Goal: Transaction & Acquisition: Register for event/course

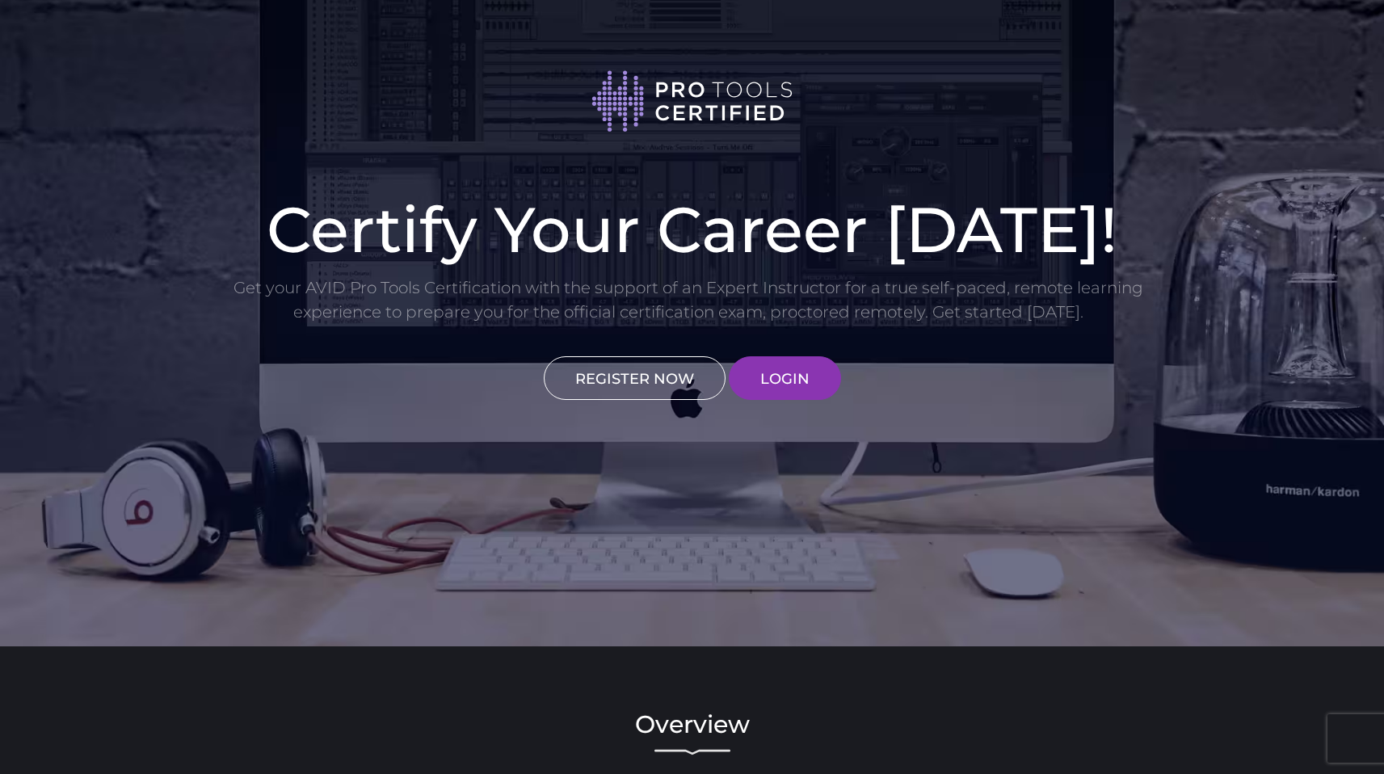
click at [660, 364] on link "REGISTER NOW" at bounding box center [635, 378] width 182 height 44
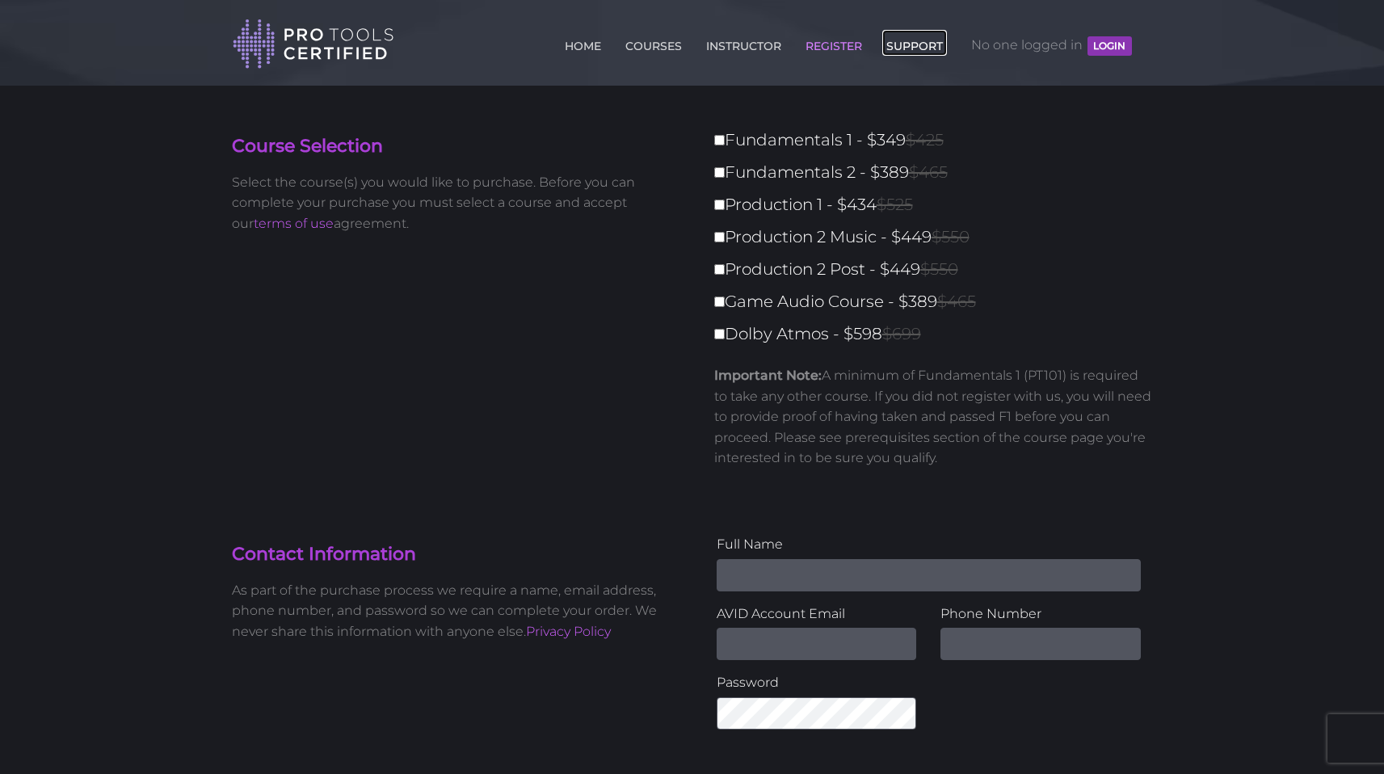
click at [915, 50] on link "SUPPORT" at bounding box center [914, 43] width 65 height 26
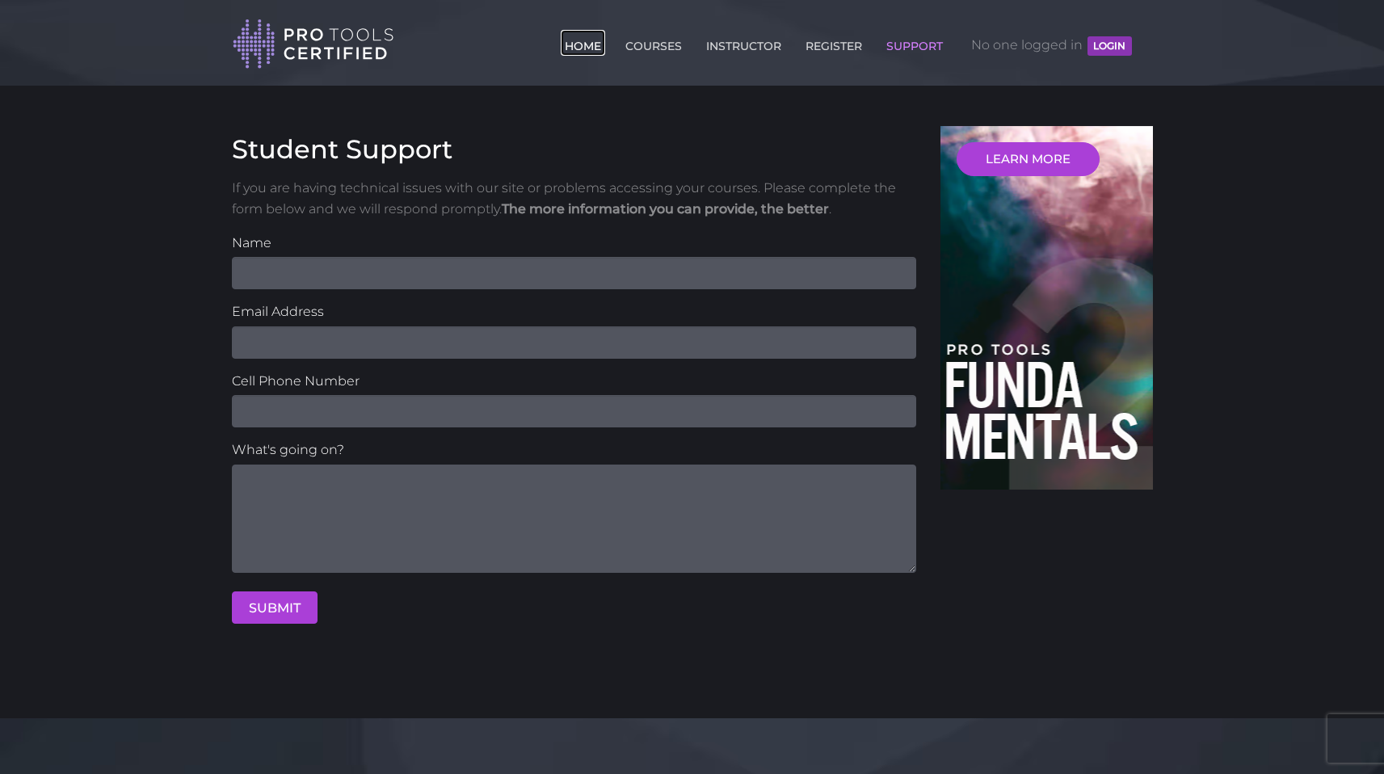
click at [565, 48] on link "HOME" at bounding box center [583, 43] width 44 height 26
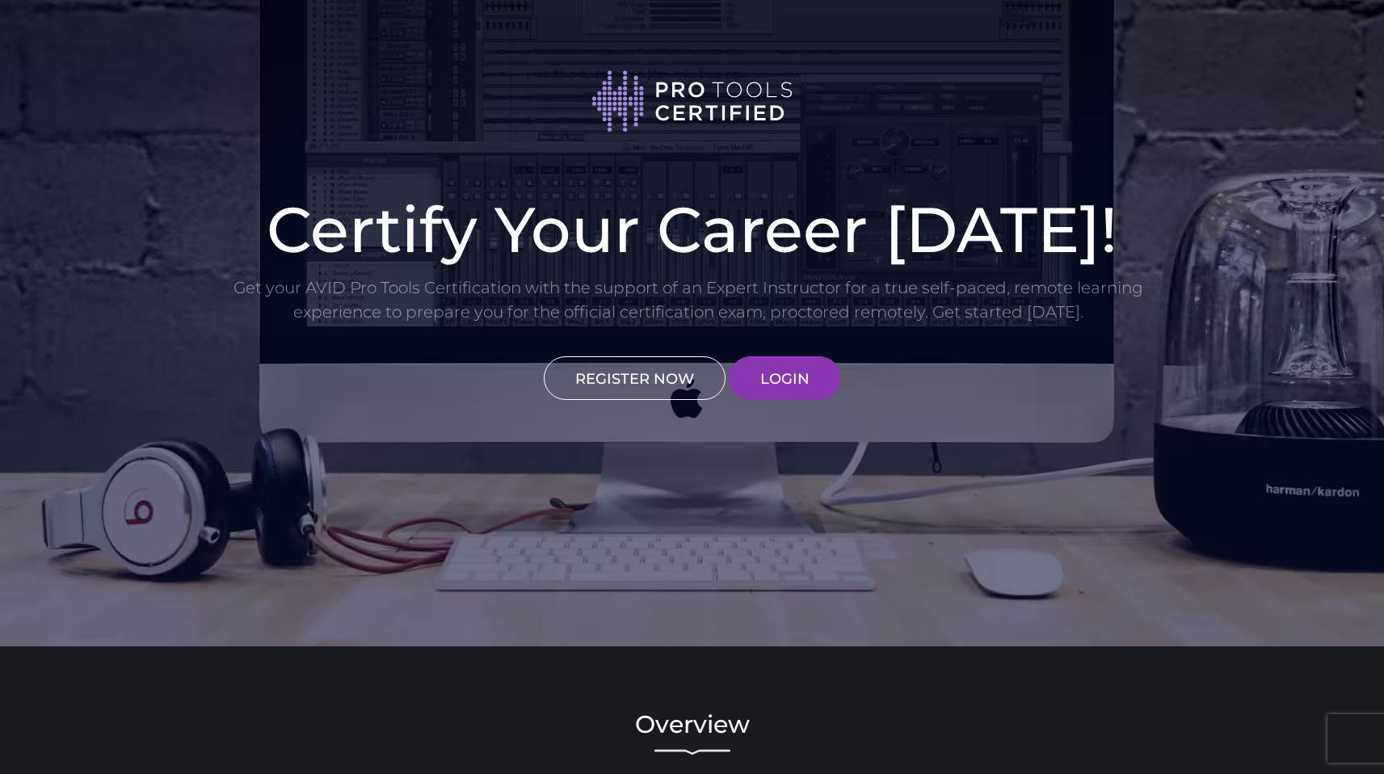
click at [647, 374] on link "REGISTER NOW" at bounding box center [635, 378] width 182 height 44
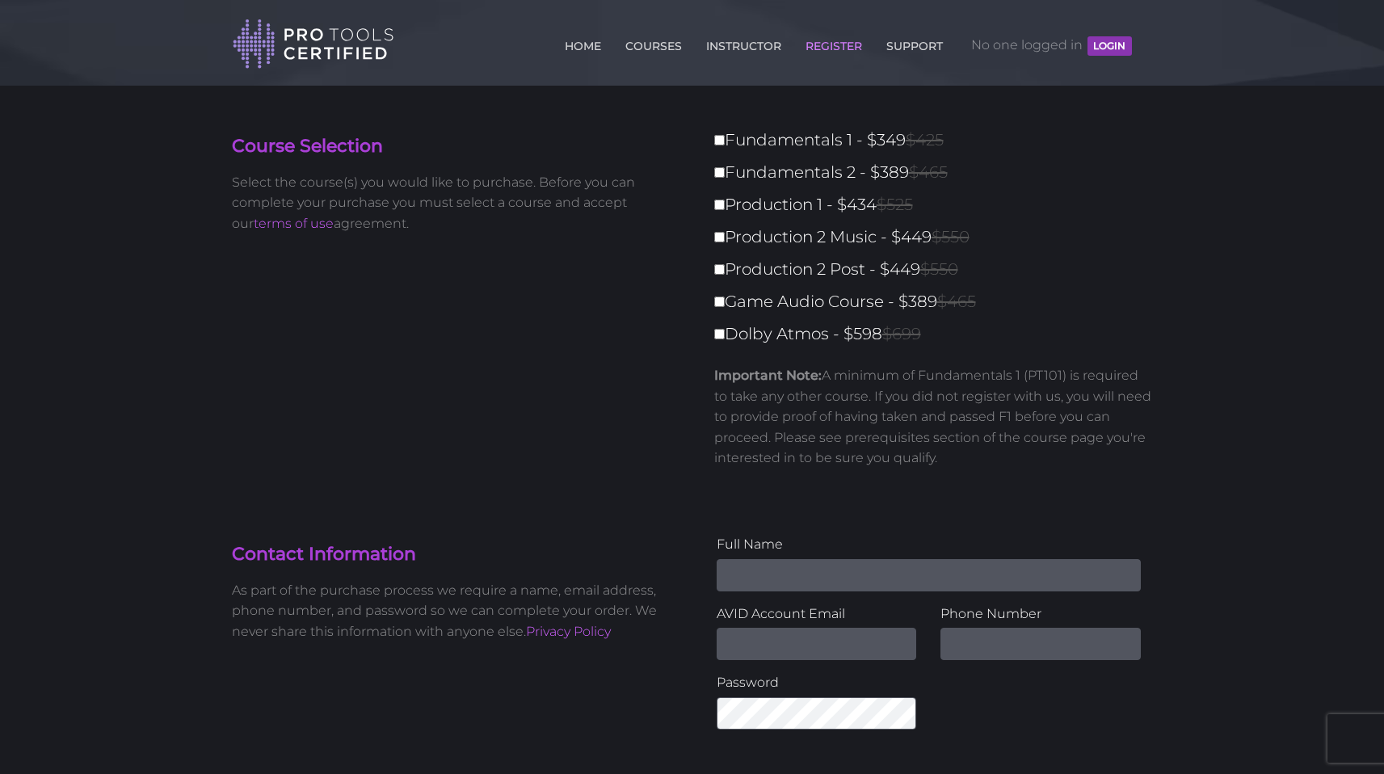
click at [647, 374] on div "Course Selection Select the course(s) you would like to purchase. Before you ca…" at bounding box center [692, 310] width 945 height 368
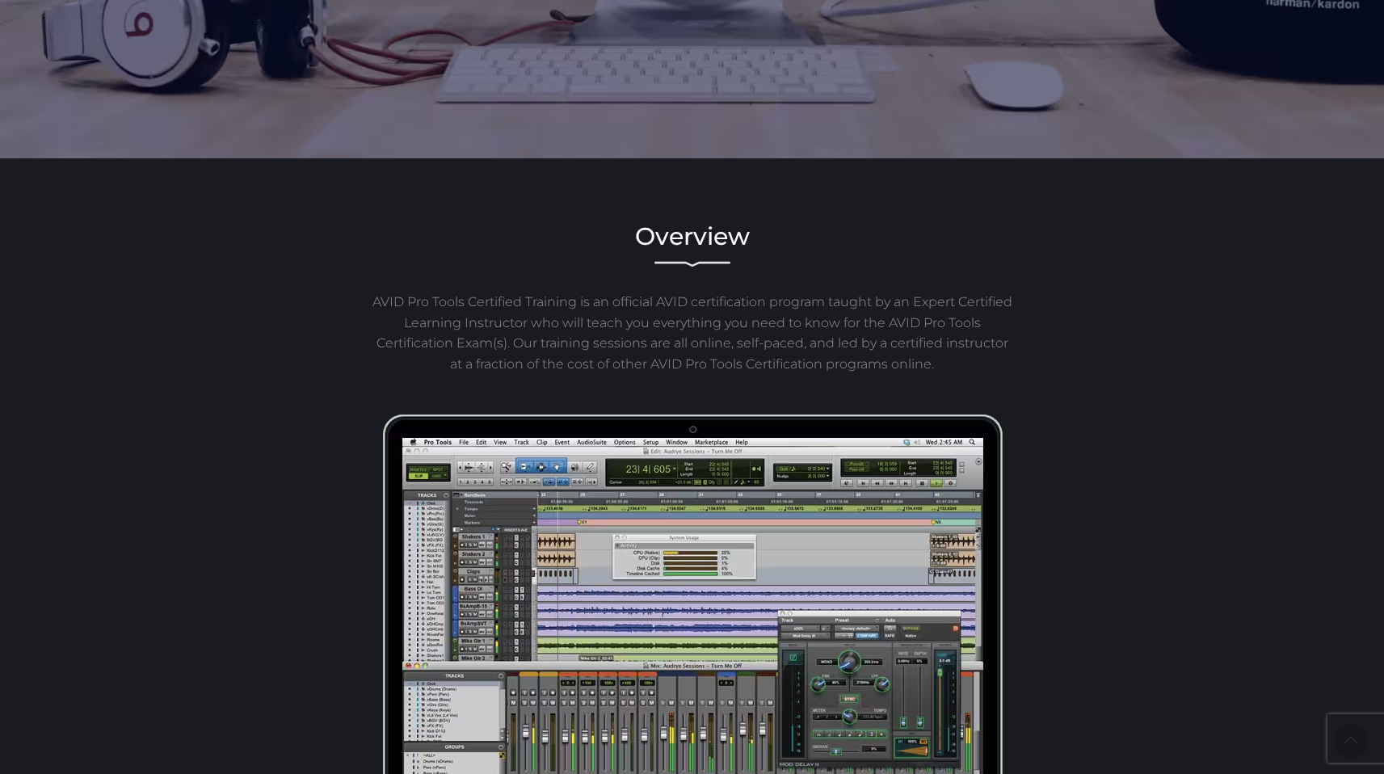
scroll to position [619, 0]
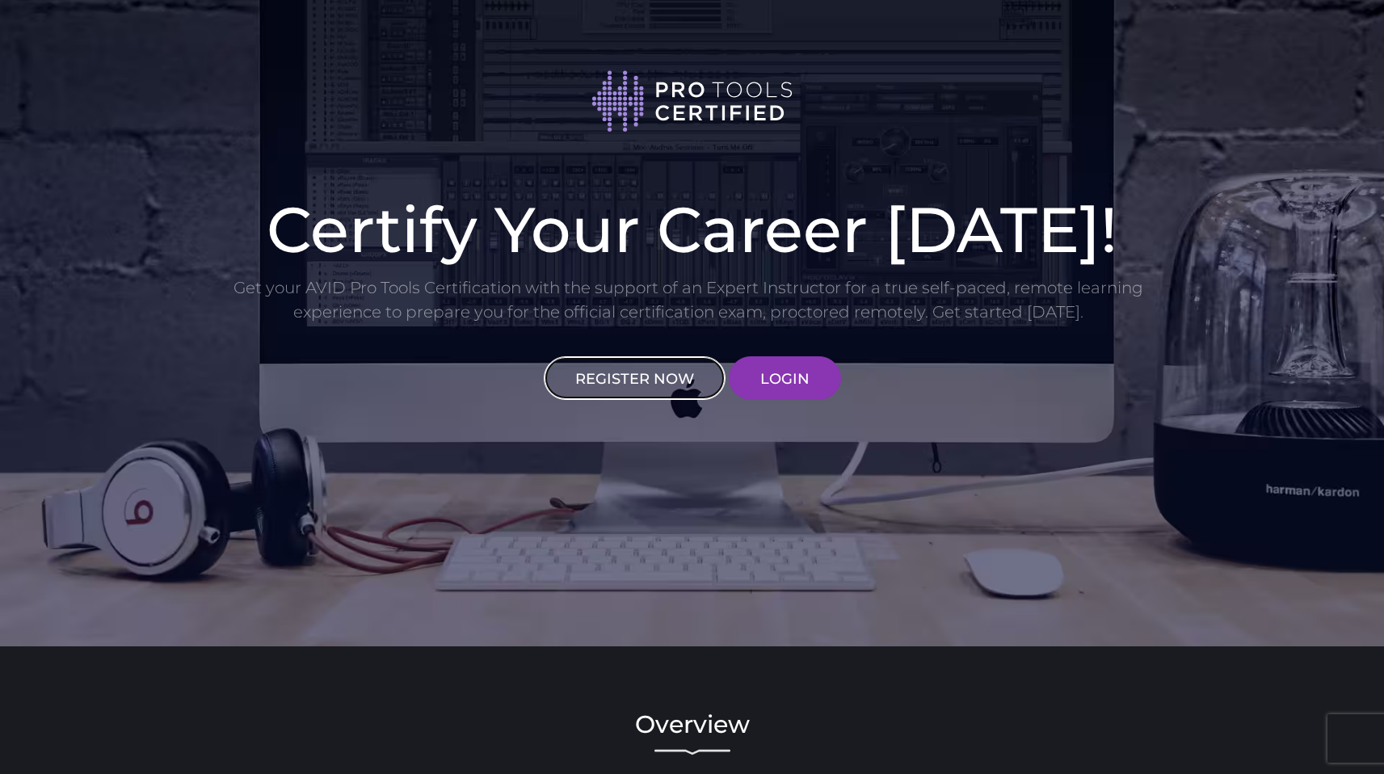
click at [658, 378] on link "REGISTER NOW" at bounding box center [635, 378] width 182 height 44
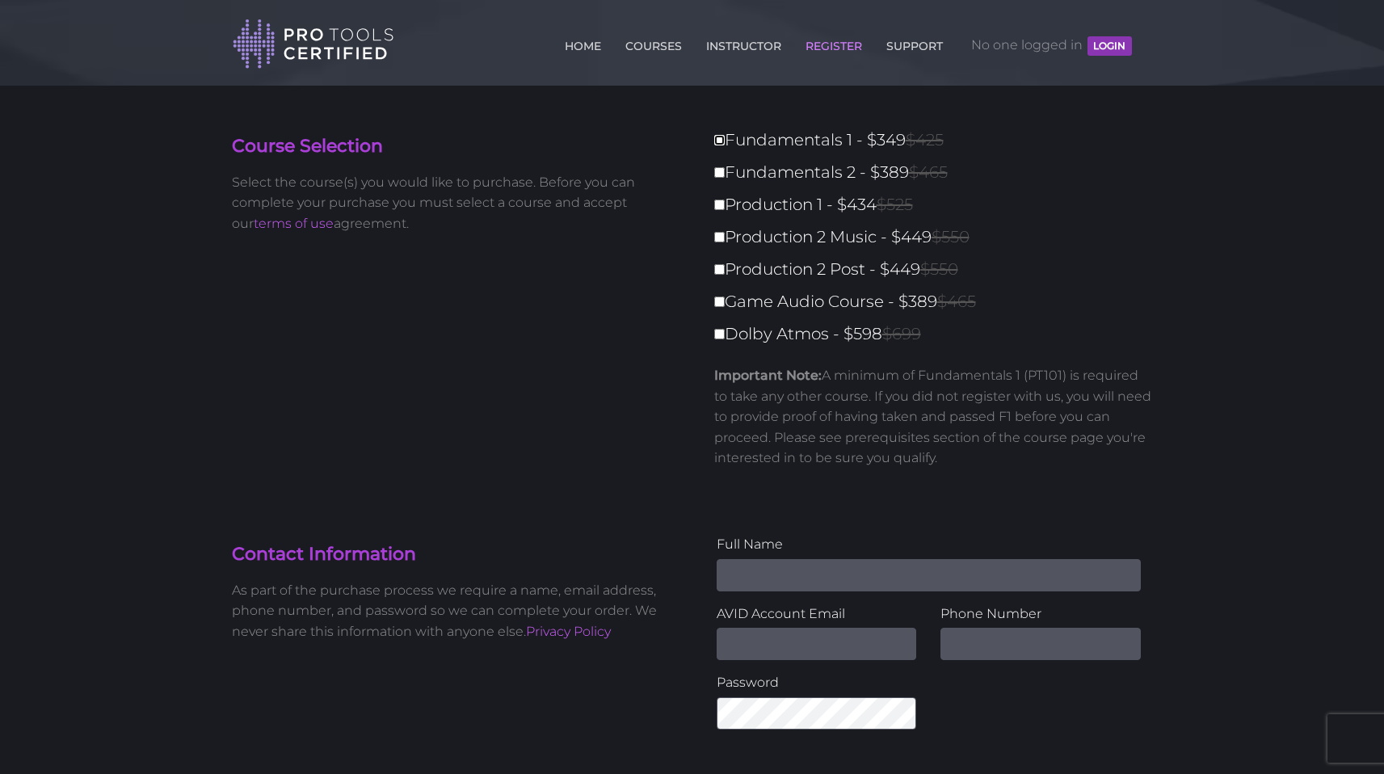
click at [721, 141] on input "Fundamentals 1 - $349 $425" at bounding box center [719, 140] width 11 height 11
checkbox input "true"
type input "349"
click at [720, 179] on label "Fundamentals 2 - $389 $465" at bounding box center [938, 172] width 448 height 28
click at [720, 178] on input "Fundamentals 2 - $389 $465" at bounding box center [719, 172] width 11 height 11
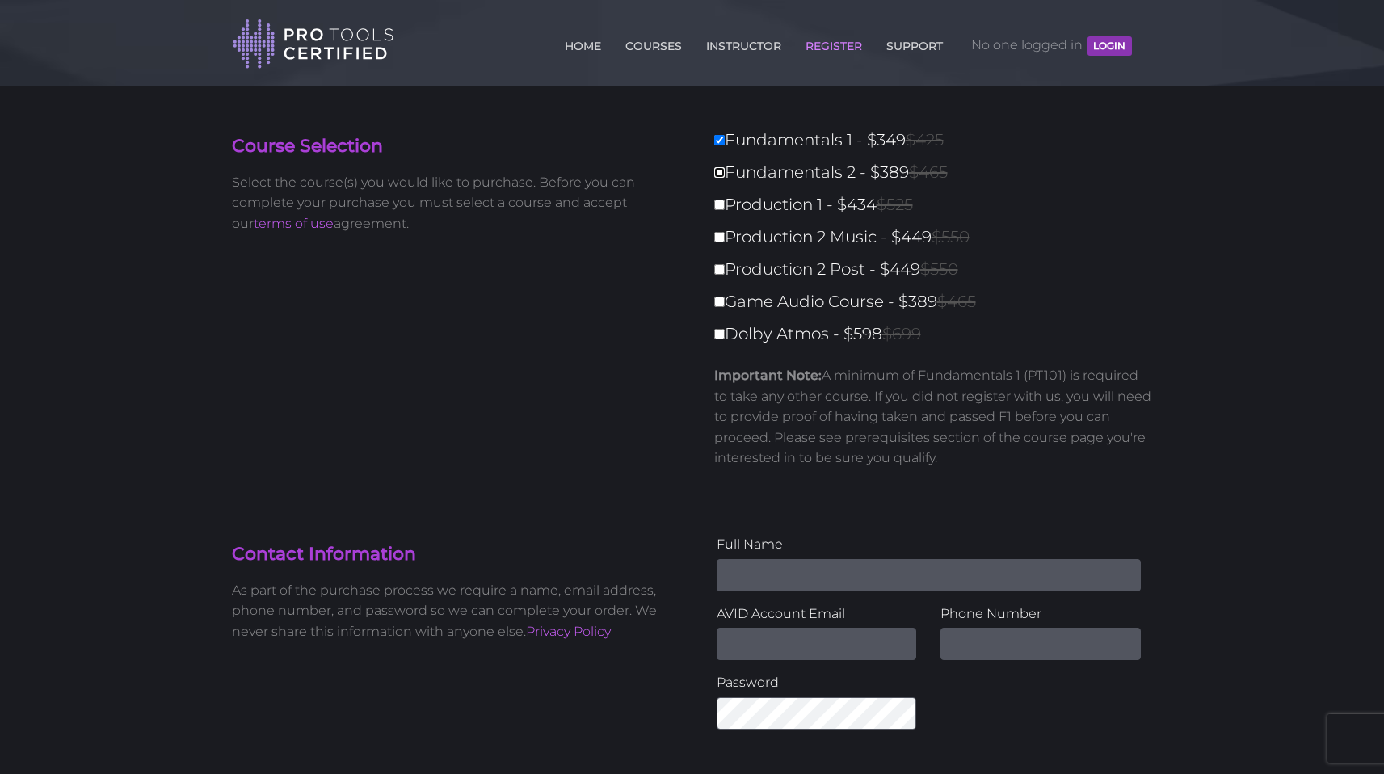
checkbox input "true"
type input "738"
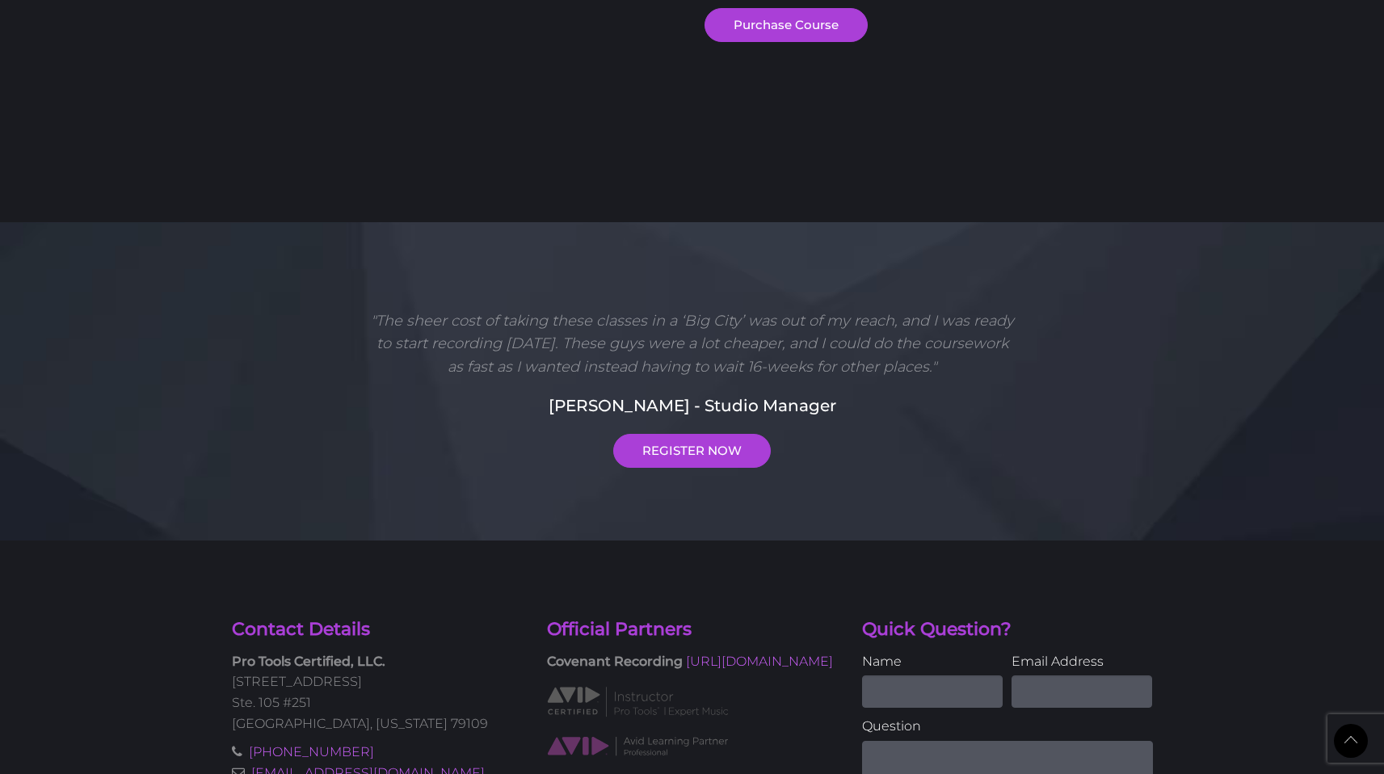
scroll to position [1116, 0]
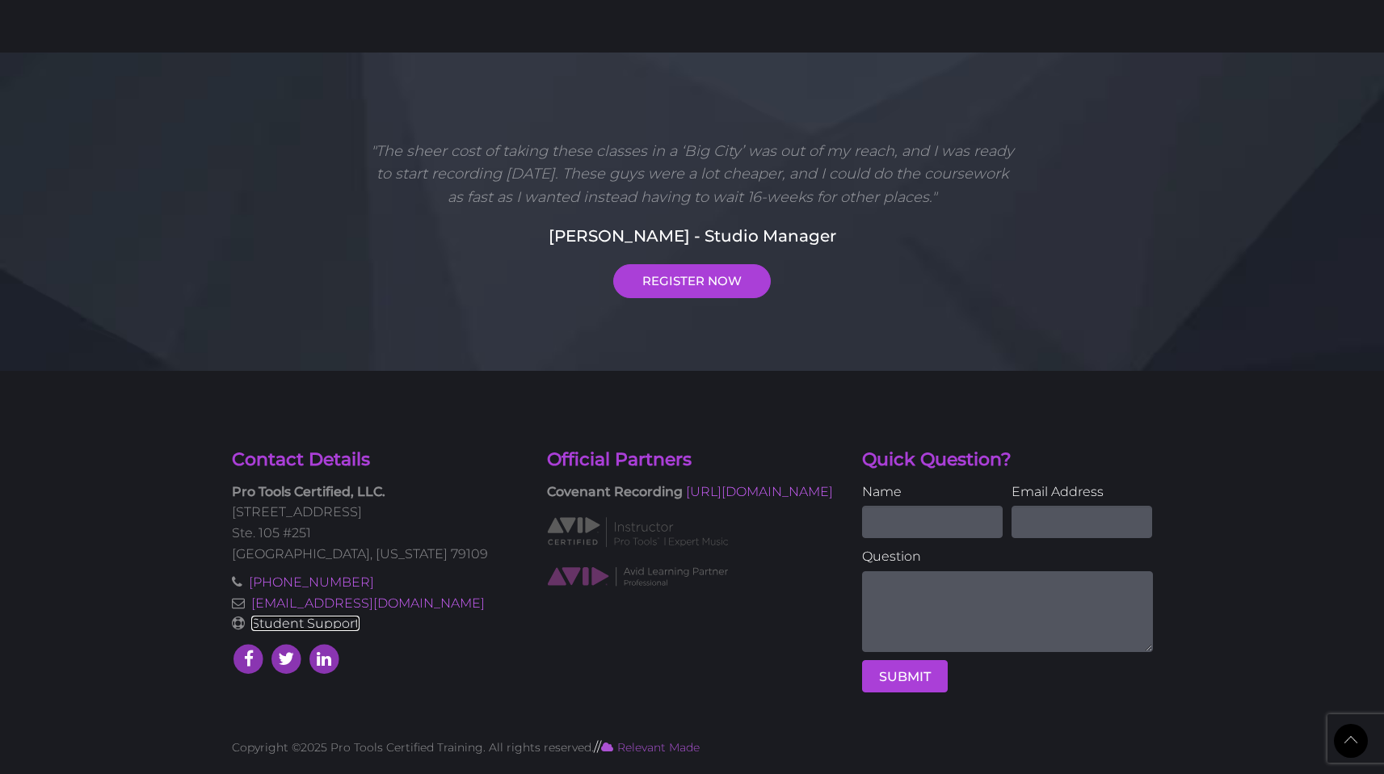
click at [344, 624] on link "Student Support" at bounding box center [305, 623] width 108 height 15
click at [331, 601] on link "[EMAIL_ADDRESS][DOMAIN_NAME]" at bounding box center [367, 602] width 233 height 15
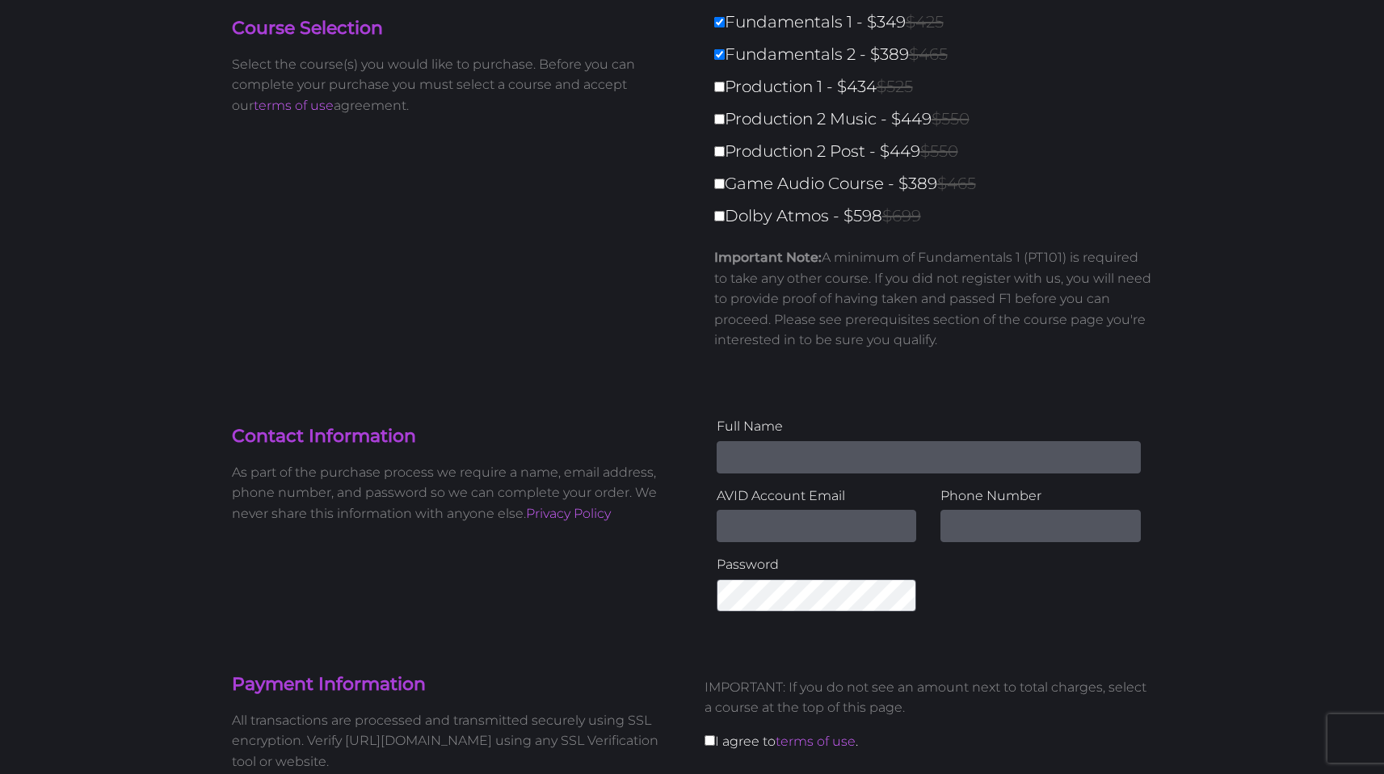
scroll to position [0, 0]
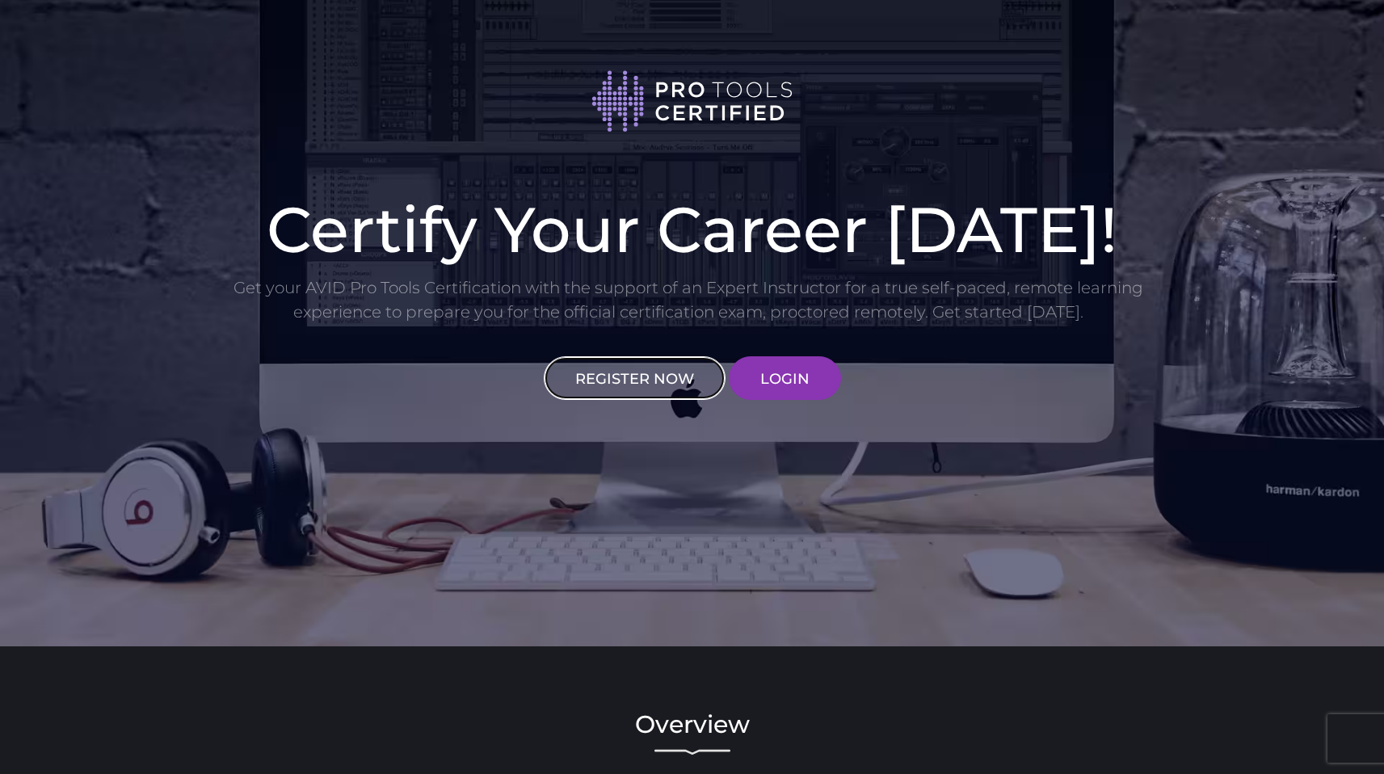
click at [674, 394] on link "REGISTER NOW" at bounding box center [635, 378] width 182 height 44
